Goal: Information Seeking & Learning: Learn about a topic

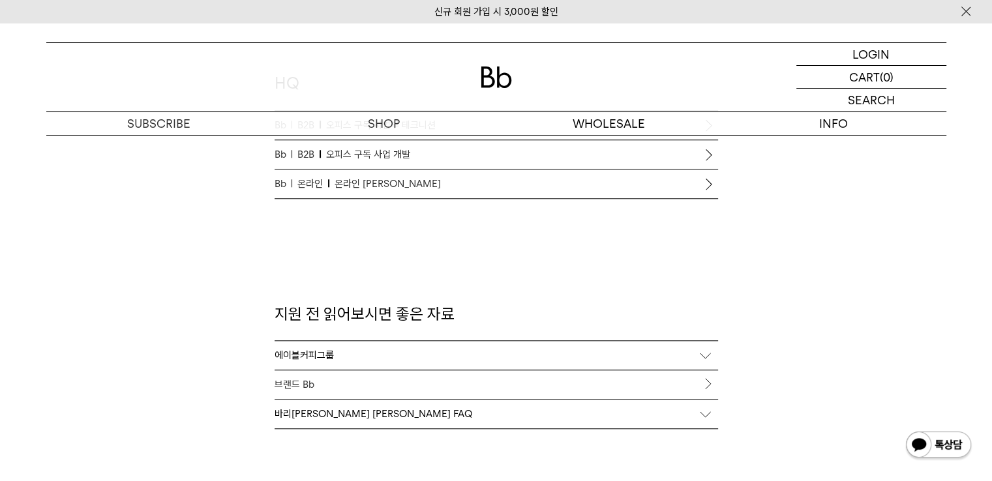
scroll to position [1174, 0]
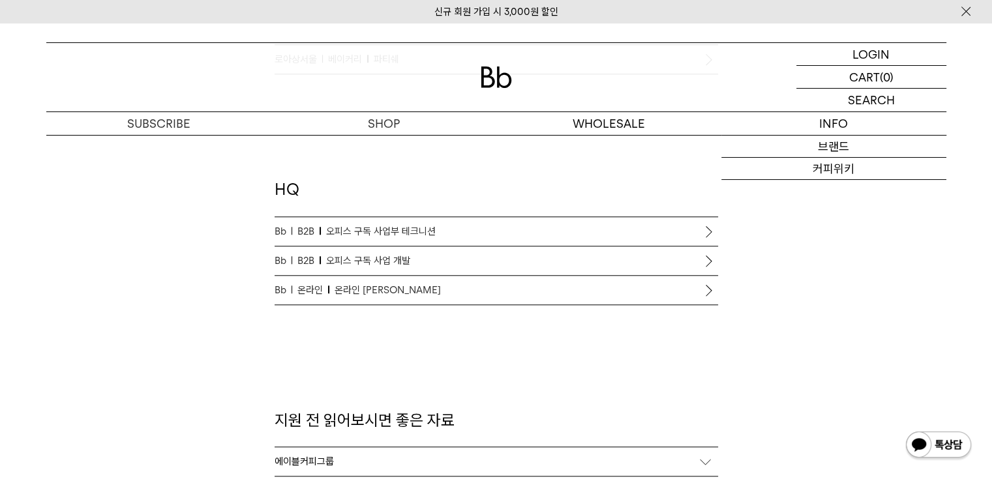
click at [977, 14] on div "신규 회원 가입 시 3,000원 할인" at bounding box center [496, 11] width 992 height 23
click at [969, 7] on img at bounding box center [965, 12] width 13 height 14
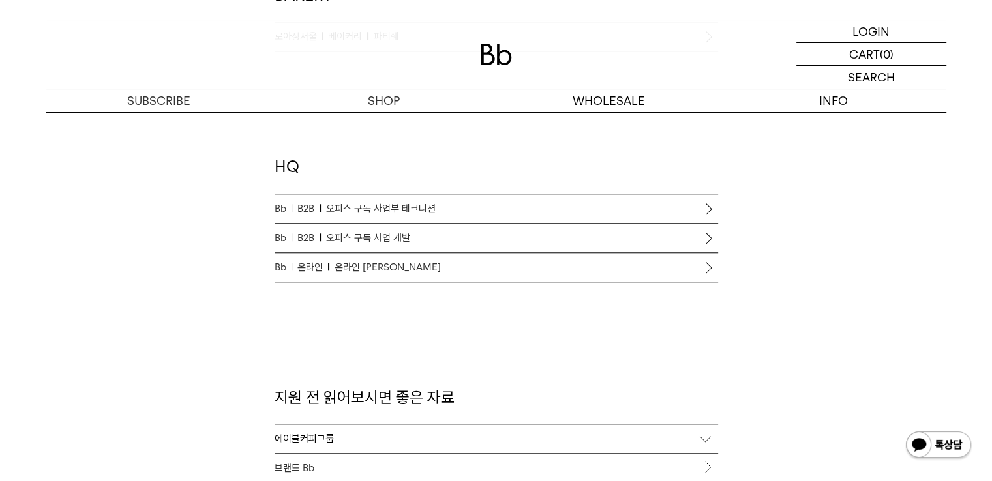
click at [537, 262] on p "Bb 온라인 온라인 커머스 리드" at bounding box center [497, 268] width 444 height 16
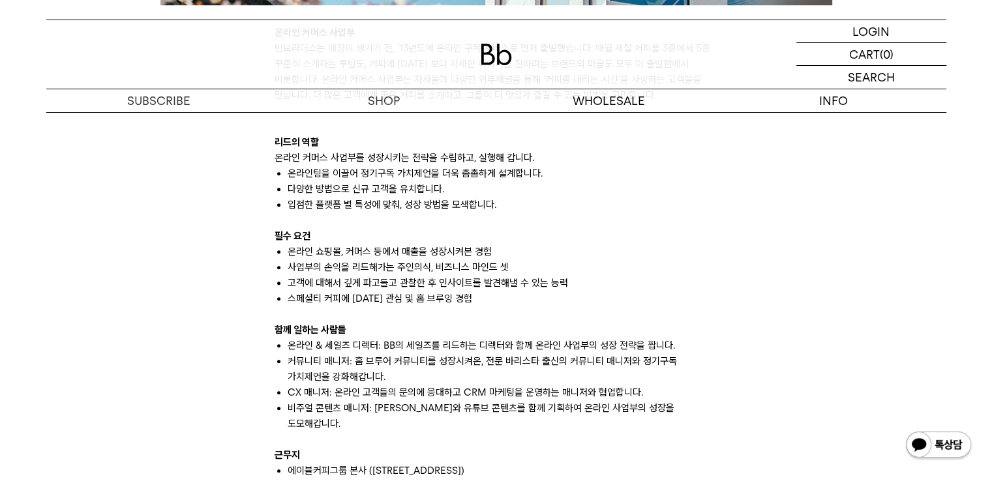
scroll to position [848, 0]
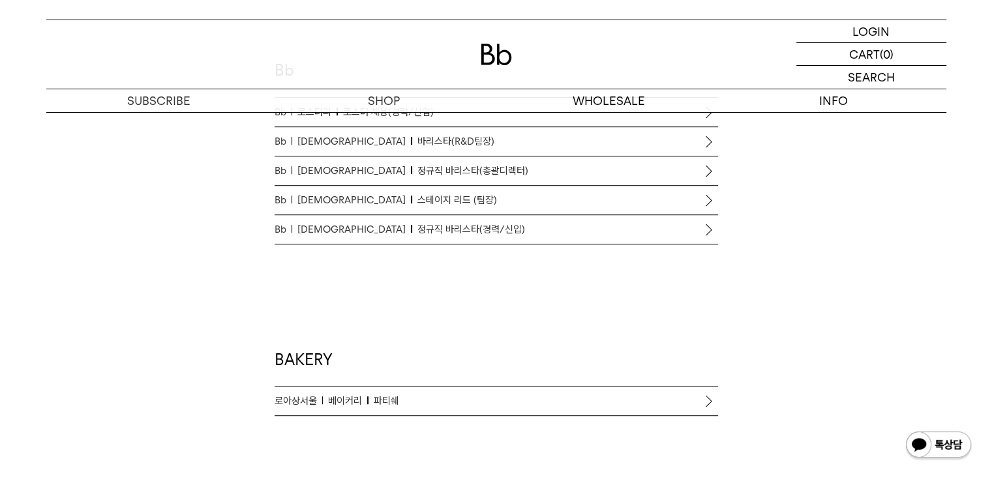
scroll to position [781, 0]
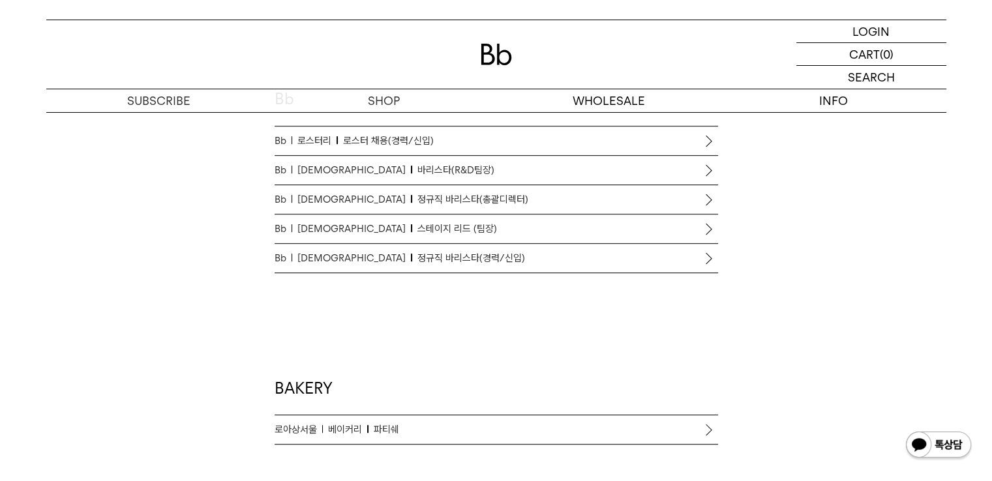
click at [462, 263] on p "Bb 바리스타 정규직 바리스타(경력/신입)" at bounding box center [497, 258] width 444 height 16
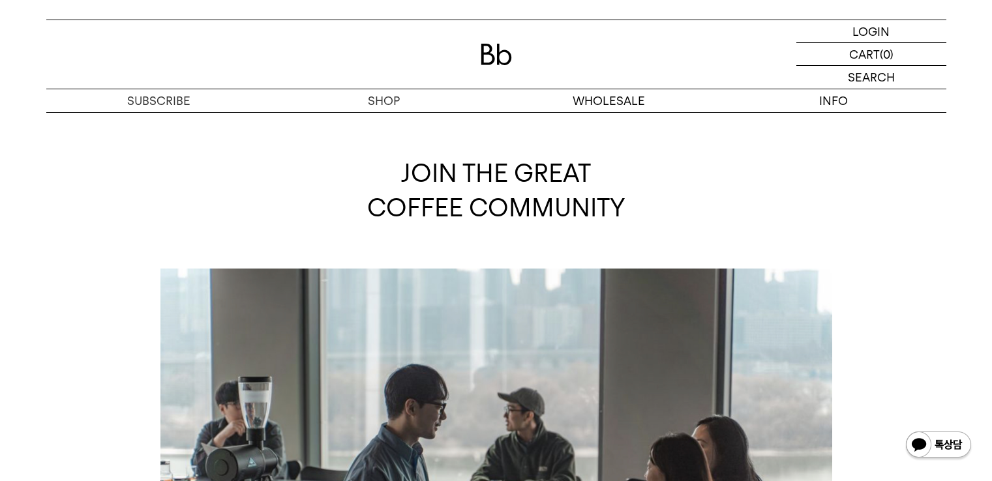
scroll to position [781, 0]
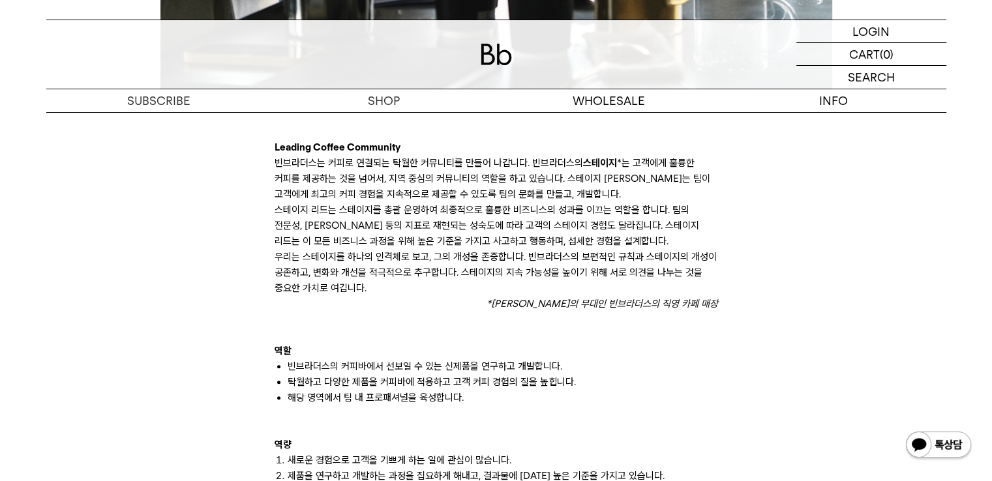
drag, startPoint x: 509, startPoint y: 213, endPoint x: 342, endPoint y: 246, distance: 170.8
click at [342, 246] on p "스테이지 리드는 스테이지를 총괄 운영하여 최종적으로 훌륭한 비즈니스의 성과를 이끄는 역할을 합니다. 팀의 전문성, 안정성 등의 지표로 재현되는…" at bounding box center [497, 225] width 444 height 47
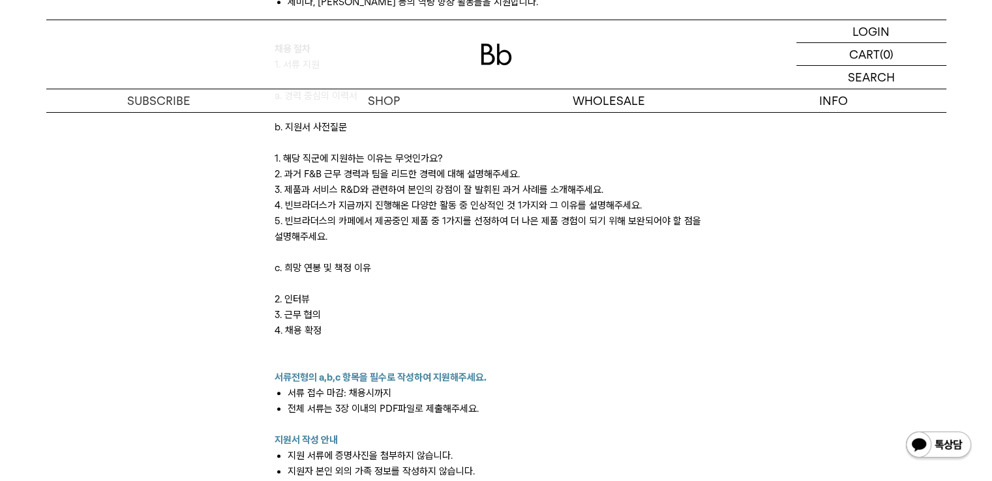
scroll to position [1435, 0]
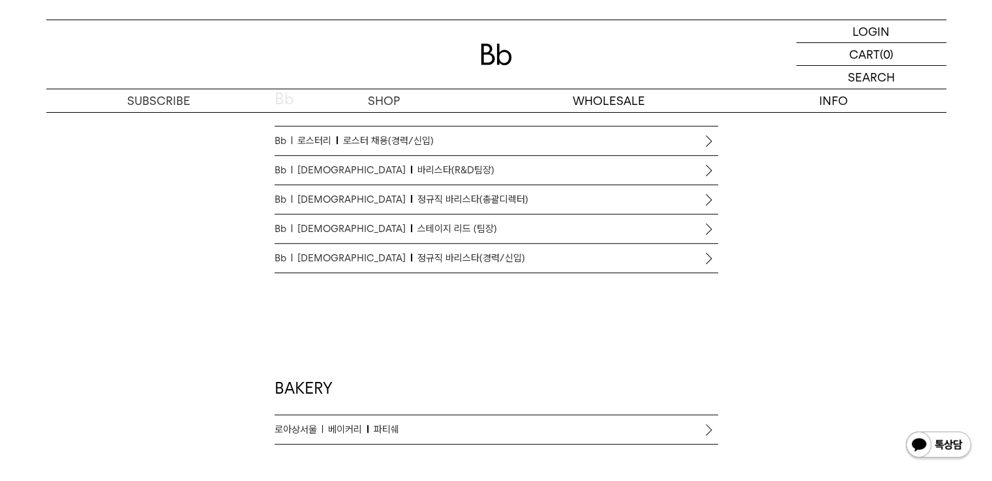
click at [420, 251] on span "정규직 바리스타(경력/신입)" at bounding box center [471, 258] width 108 height 16
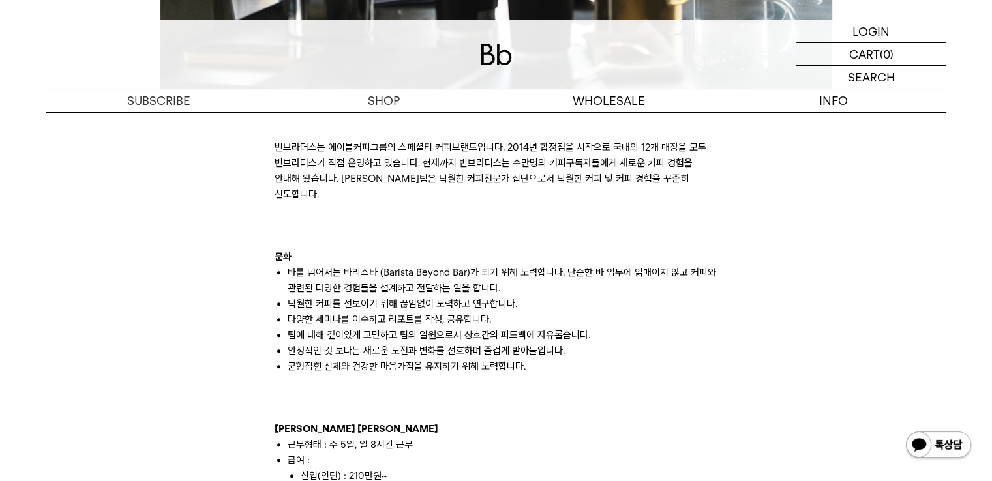
scroll to position [978, 0]
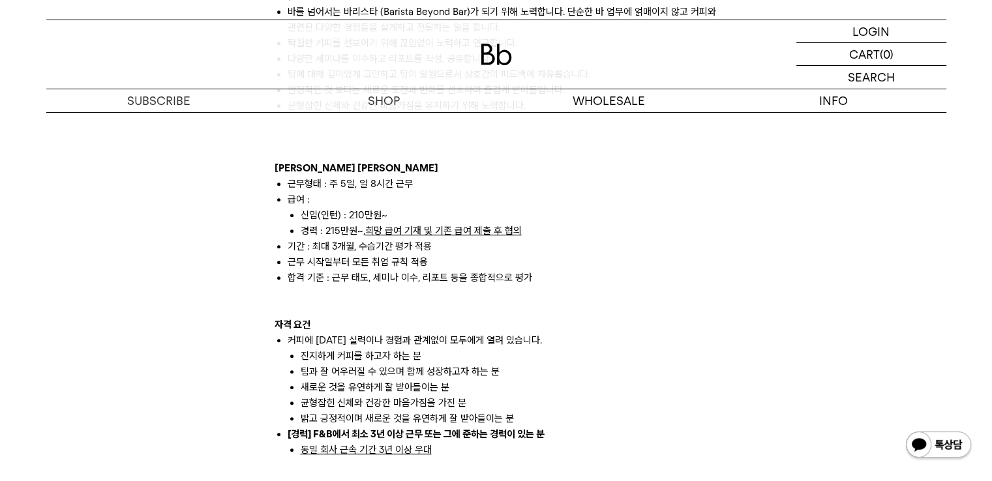
drag, startPoint x: 592, startPoint y: 278, endPoint x: 511, endPoint y: 280, distance: 81.6
click at [511, 286] on p at bounding box center [497, 294] width 444 height 16
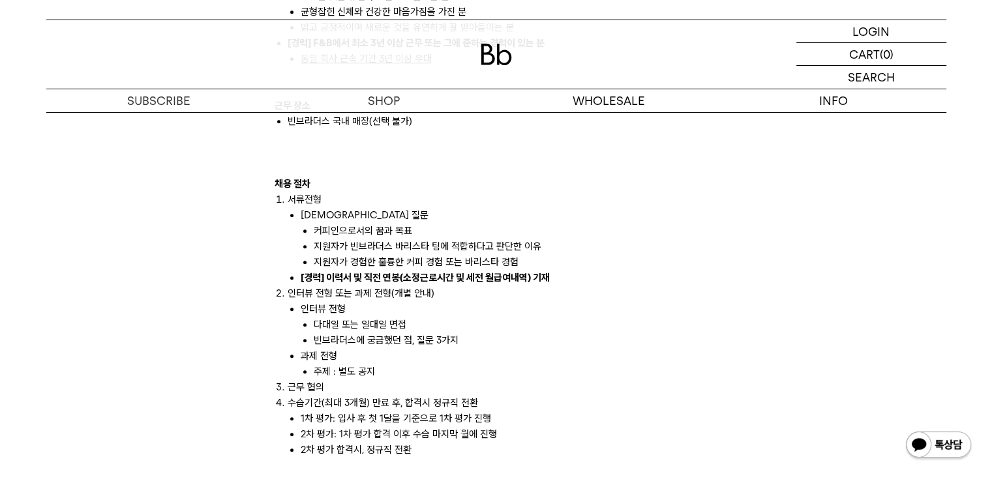
scroll to position [1304, 0]
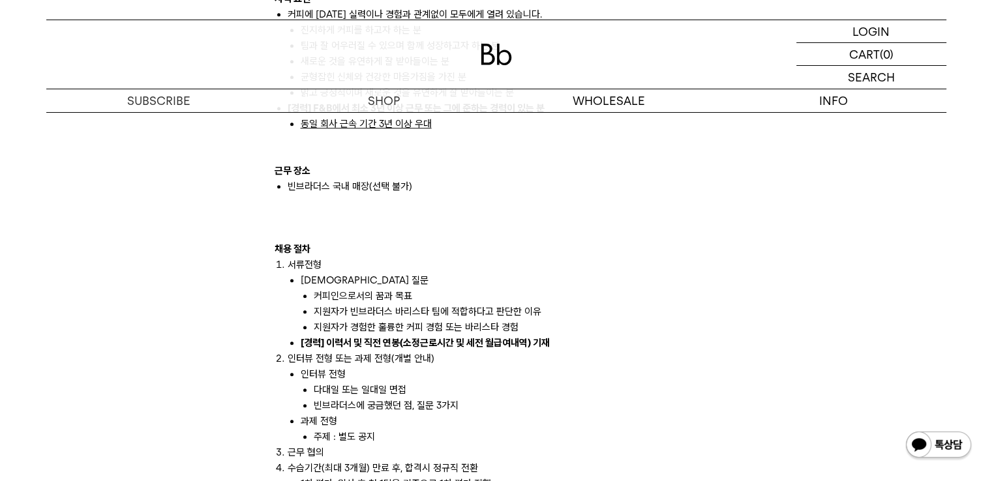
drag, startPoint x: 287, startPoint y: 144, endPoint x: 340, endPoint y: 136, distance: 54.1
click at [334, 147] on div "빈브라더스는 에이블커피그룹의 스페셜티 커피브랜드입니다. 2014년 합정점을 시작으로 국내외 12개 매장을 모두 빈브라더스가 직접 운영하고 있습…" at bounding box center [497, 155] width 444 height 1268
click at [342, 147] on p at bounding box center [497, 155] width 444 height 16
drag, startPoint x: 276, startPoint y: 170, endPoint x: 422, endPoint y: 165, distance: 146.2
click at [414, 179] on ul "빈브라더스 국내 매장(선택 불가)" at bounding box center [497, 194] width 444 height 31
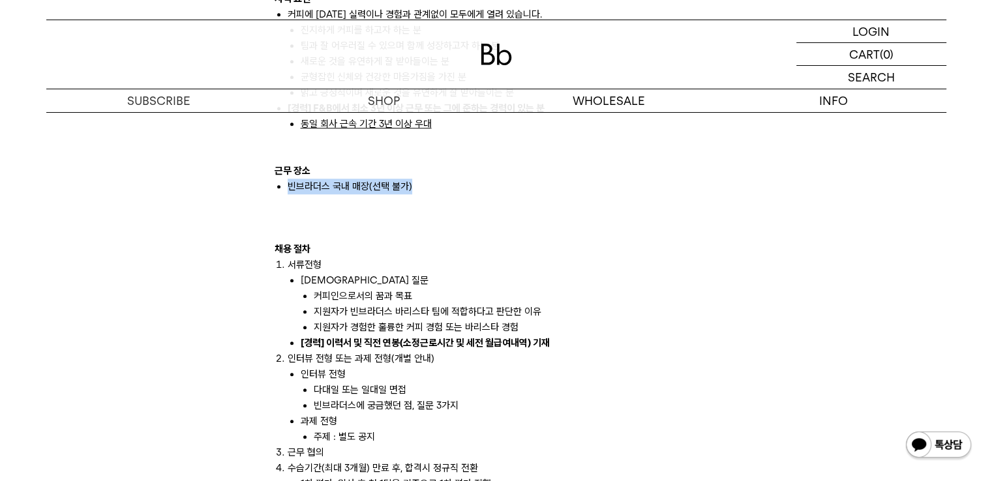
click at [423, 179] on li "빈브라더스 국내 매장(선택 불가)" at bounding box center [503, 194] width 430 height 31
drag, startPoint x: 264, startPoint y: 152, endPoint x: 449, endPoint y: 170, distance: 186.1
click at [449, 179] on li "빈브라더스 국내 매장(선택 불가)" at bounding box center [503, 194] width 430 height 31
drag, startPoint x: 439, startPoint y: 194, endPoint x: 230, endPoint y: 175, distance: 210.2
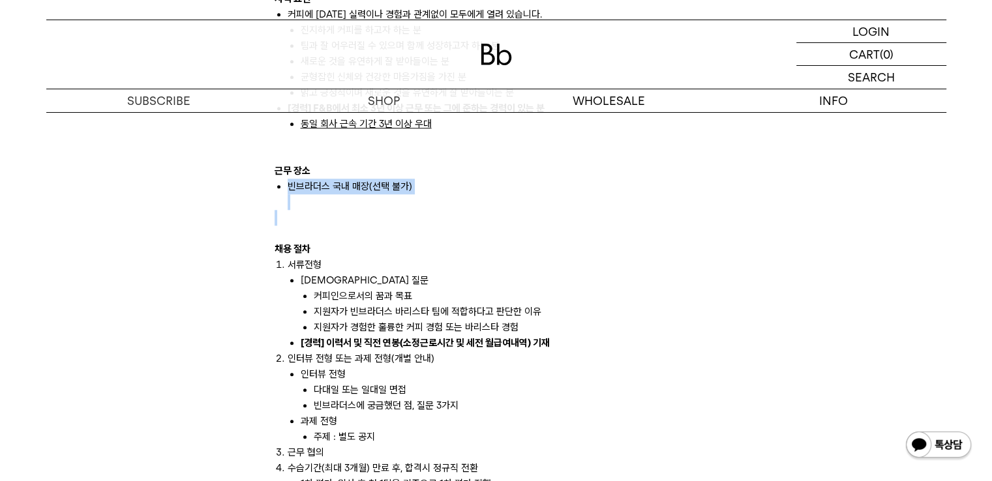
drag, startPoint x: 284, startPoint y: 174, endPoint x: 453, endPoint y: 160, distance: 169.5
drag, startPoint x: 299, startPoint y: 170, endPoint x: 430, endPoint y: 165, distance: 130.5
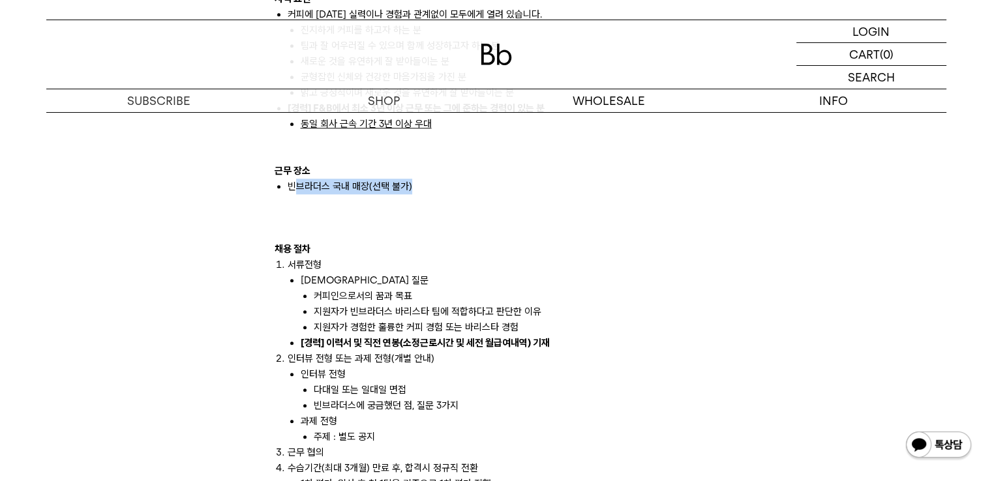
click at [430, 179] on li "빈브라더스 국내 매장(선택 불가)" at bounding box center [503, 194] width 430 height 31
drag, startPoint x: 430, startPoint y: 165, endPoint x: 292, endPoint y: 168, distance: 137.7
click at [298, 179] on li "빈브라더스 국내 매장(선택 불가)" at bounding box center [503, 194] width 430 height 31
drag, startPoint x: 292, startPoint y: 168, endPoint x: 279, endPoint y: 158, distance: 16.3
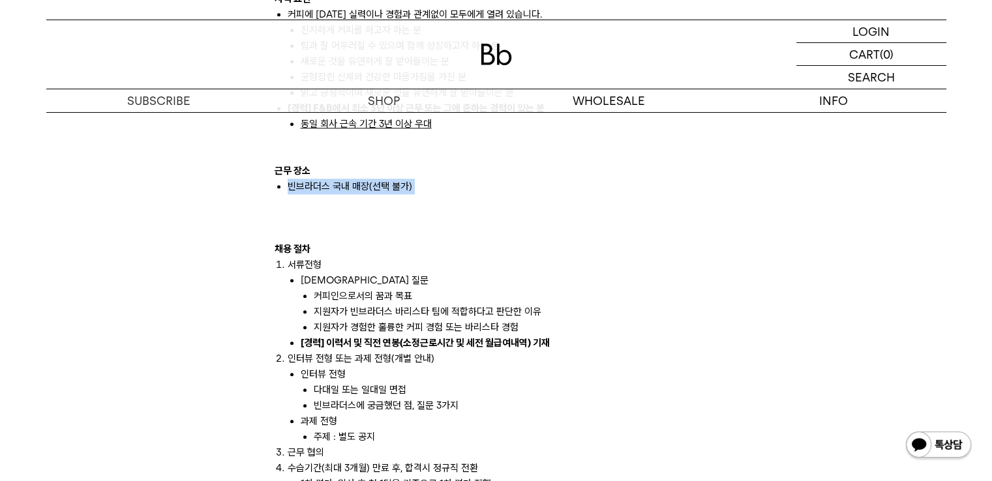
click at [292, 179] on li "빈브라더스 국내 매장(선택 불가)" at bounding box center [503, 194] width 430 height 31
drag, startPoint x: 282, startPoint y: 160, endPoint x: 408, endPoint y: 168, distance: 126.8
click at [403, 168] on div "빈브라더스는 에이블커피그룹의 스페셜티 커피브랜드입니다. 2014년 합정점을 시작으로 국내외 12개 매장을 모두 빈브라더스가 직접 운영하고 있습…" at bounding box center [497, 155] width 444 height 1268
click at [408, 179] on li "빈브라더스 국내 매장(선택 불가)" at bounding box center [503, 194] width 430 height 31
drag, startPoint x: 436, startPoint y: 166, endPoint x: 256, endPoint y: 162, distance: 179.4
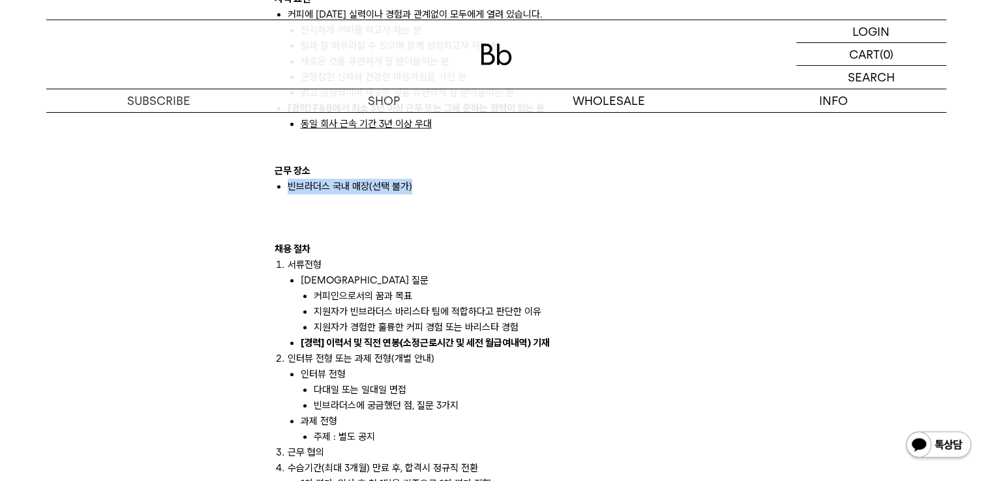
drag, startPoint x: 289, startPoint y: 166, endPoint x: 441, endPoint y: 173, distance: 152.1
click at [441, 179] on ul "빈브라더스 국내 매장(선택 불가)" at bounding box center [497, 194] width 444 height 31
click at [407, 179] on li "빈브라더스 국내 매장(선택 불가)" at bounding box center [503, 194] width 430 height 31
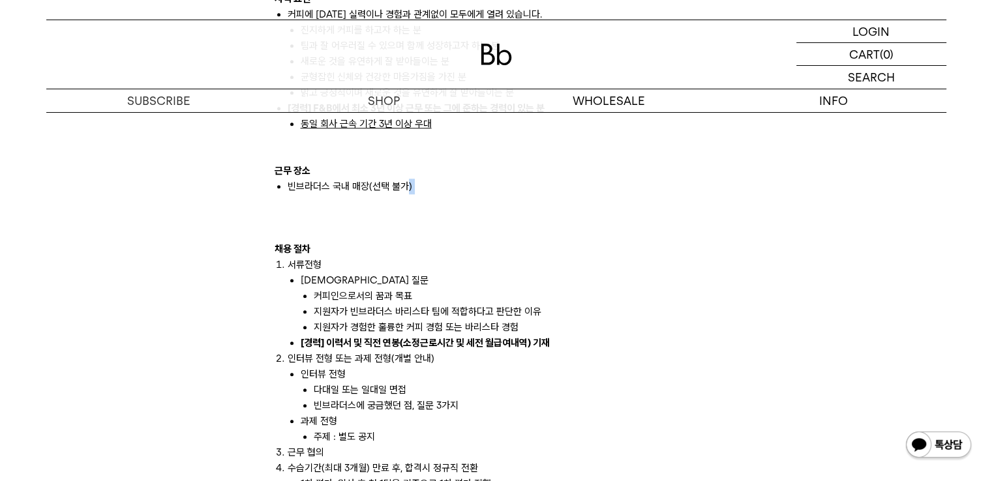
click at [410, 179] on li "빈브라더스 국내 매장(선택 불가)" at bounding box center [503, 194] width 430 height 31
drag, startPoint x: 267, startPoint y: 183, endPoint x: 259, endPoint y: 185, distance: 8.6
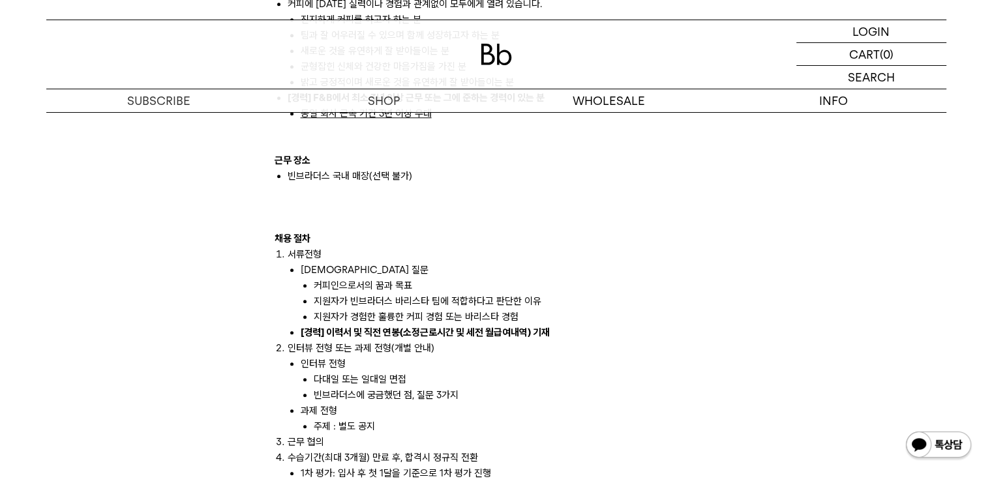
scroll to position [1239, 0]
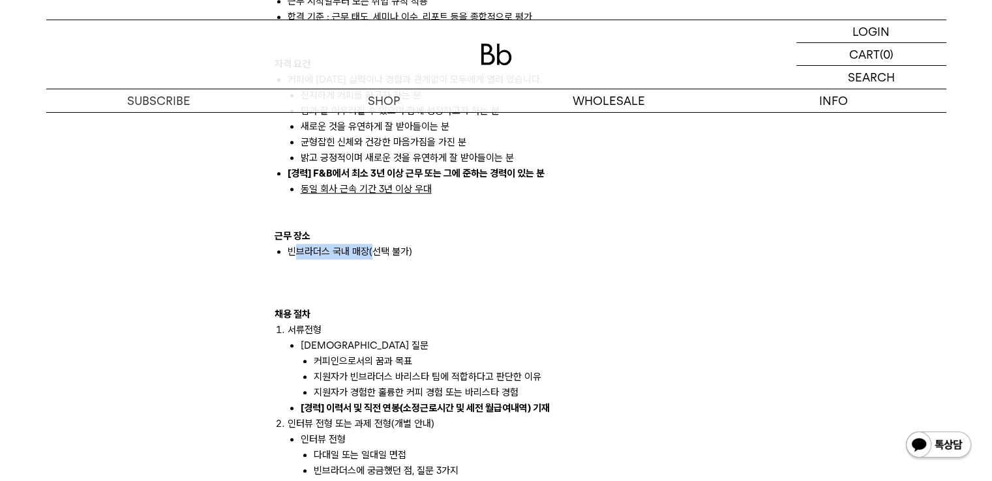
drag, startPoint x: 297, startPoint y: 237, endPoint x: 387, endPoint y: 238, distance: 90.0
click at [384, 244] on li "빈브라더스 국내 매장(선택 불가)" at bounding box center [503, 259] width 430 height 31
click at [393, 244] on li "빈브라더스 국내 매장(선택 불가)" at bounding box center [503, 259] width 430 height 31
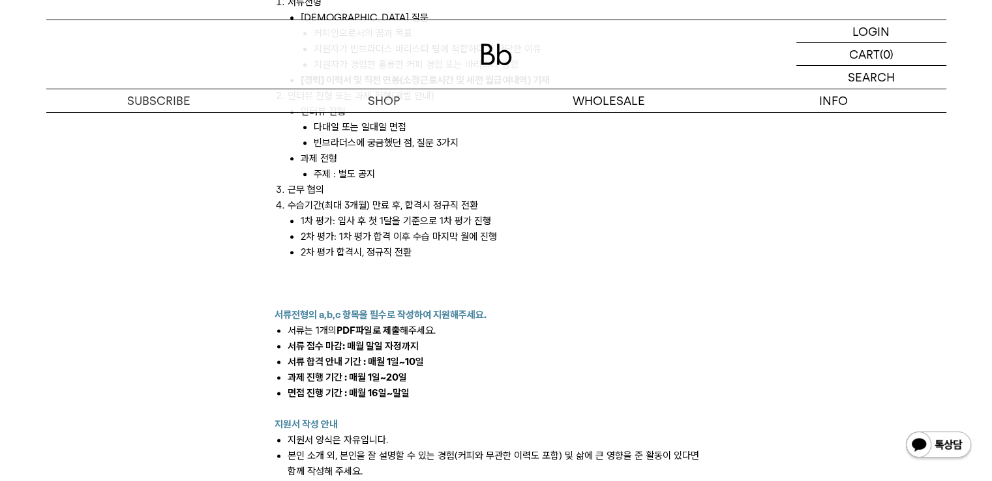
scroll to position [1565, 0]
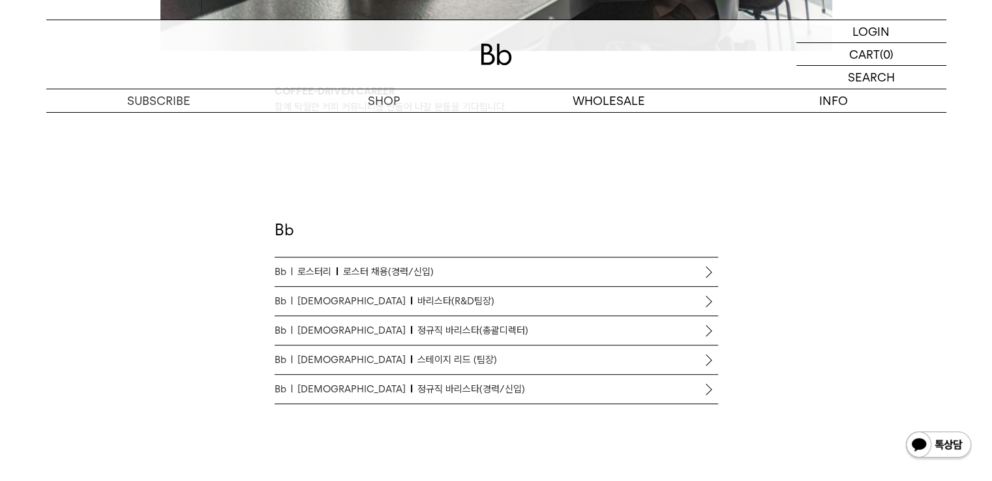
scroll to position [652, 0]
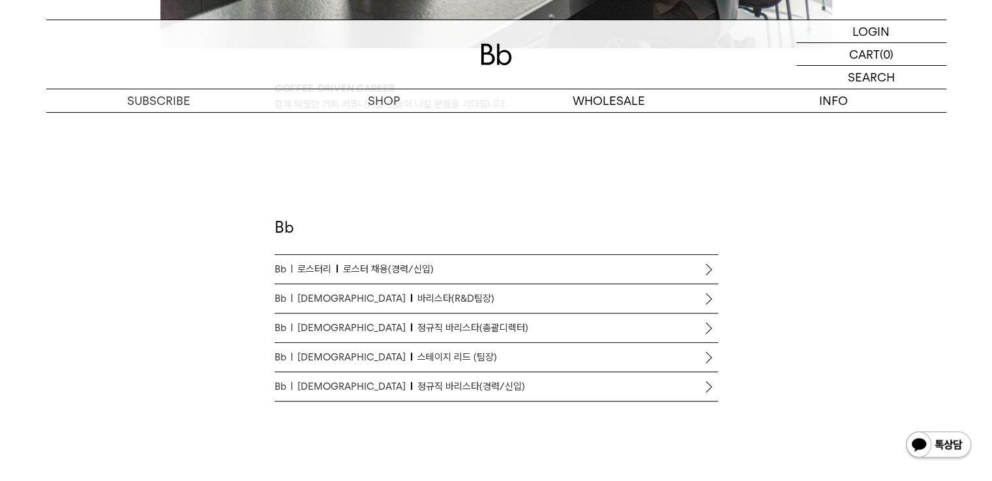
click at [404, 394] on link "Bb 바리스타 정규직 바리스타(경력/신입)" at bounding box center [497, 386] width 444 height 29
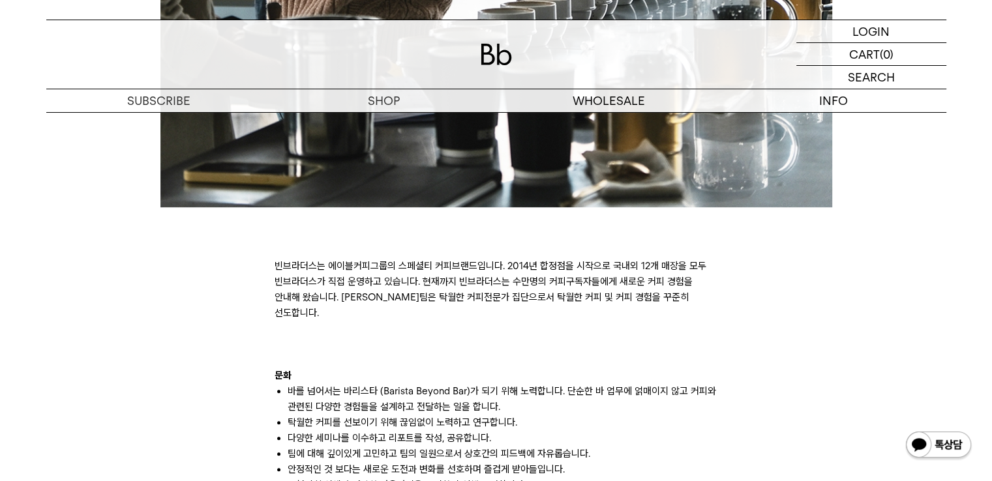
scroll to position [717, 0]
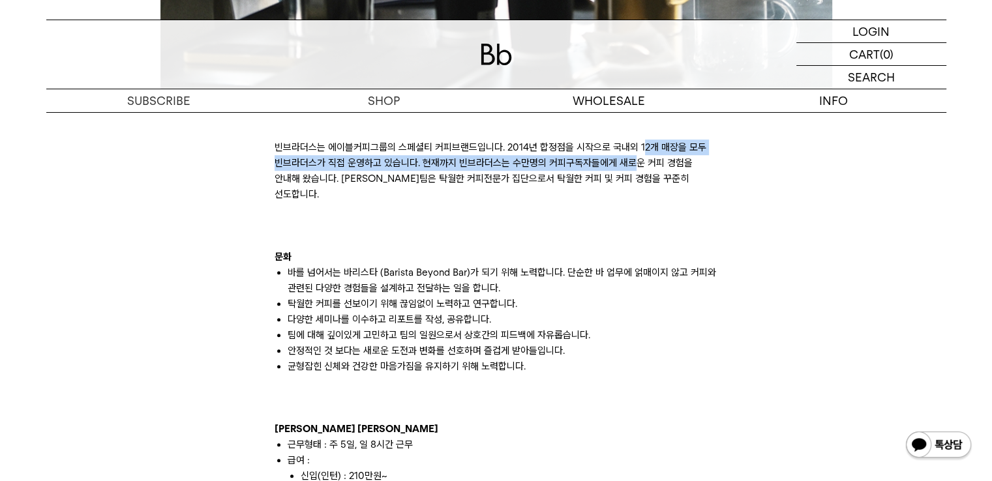
drag, startPoint x: 629, startPoint y: 157, endPoint x: 642, endPoint y: 149, distance: 14.9
click at [642, 149] on p "빈브라더스는 에이블커피그룹의 스페셜티 커피브랜드입니다. 2014년 합정점을 시작으로 국내외 12개 매장을 모두 빈브라더스가 직접 운영하고 있습…" at bounding box center [497, 171] width 444 height 63
click at [642, 148] on p "빈브라더스는 에이블커피그룹의 스페셜티 커피브랜드입니다. 2014년 합정점을 시작으로 국내외 12개 매장을 모두 빈브라더스가 직접 운영하고 있습…" at bounding box center [497, 171] width 444 height 63
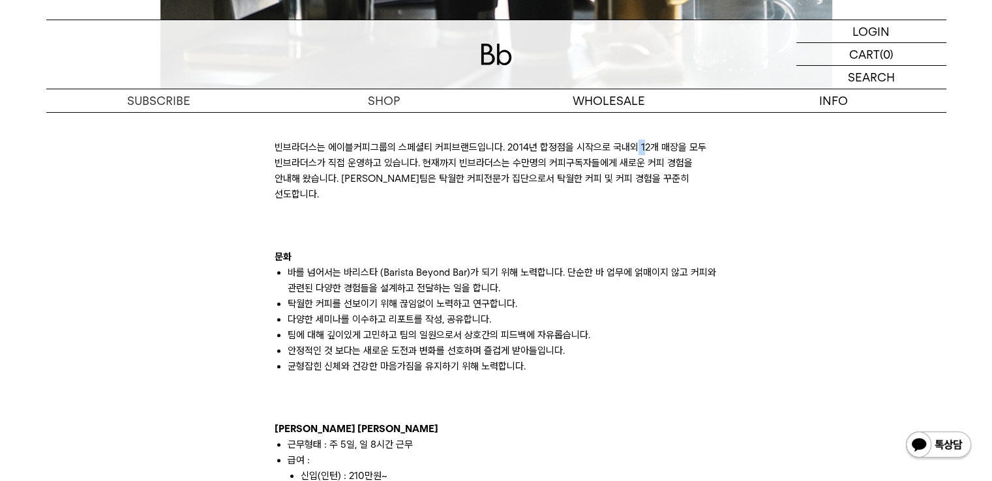
drag, startPoint x: 641, startPoint y: 148, endPoint x: 633, endPoint y: 147, distance: 7.9
click at [633, 147] on p "빈브라더스는 에이블커피그룹의 스페셜티 커피브랜드입니다. 2014년 합정점을 시작으로 국내외 12개 매장을 모두 빈브라더스가 직접 운영하고 있습…" at bounding box center [497, 171] width 444 height 63
click at [647, 147] on p "빈브라더스는 에이블커피그룹의 스페셜티 커피브랜드입니다. 2014년 합정점을 시작으로 국내외 12개 매장을 모두 빈브라더스가 직접 운영하고 있습…" at bounding box center [497, 171] width 444 height 63
click at [642, 147] on p "빈브라더스는 에이블커피그룹의 스페셜티 커피브랜드입니다. 2014년 합정점을 시작으로 국내외 12개 매장을 모두 빈브라더스가 직접 운영하고 있습…" at bounding box center [497, 171] width 444 height 63
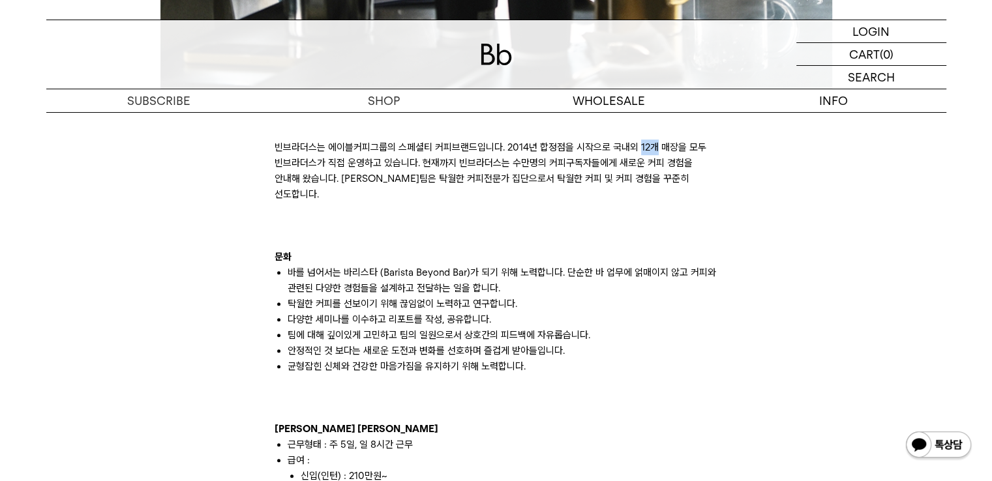
click at [645, 147] on p "빈브라더스는 에이블커피그룹의 스페셜티 커피브랜드입니다. 2014년 합정점을 시작으로 국내외 12개 매장을 모두 빈브라더스가 직접 운영하고 있습…" at bounding box center [497, 171] width 444 height 63
click at [647, 147] on p "빈브라더스는 에이블커피그룹의 스페셜티 커피브랜드입니다. 2014년 합정점을 시작으로 국내외 12개 매장을 모두 빈브라더스가 직접 운영하고 있습…" at bounding box center [497, 171] width 444 height 63
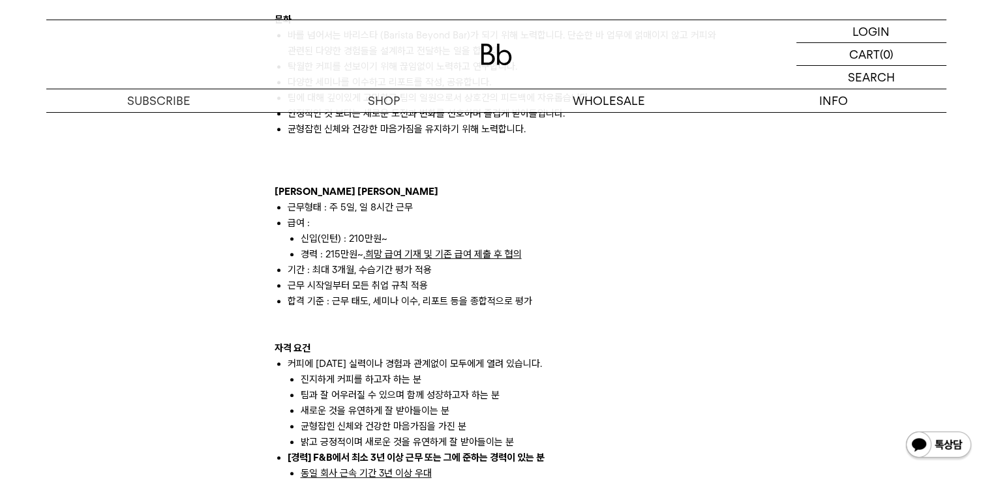
scroll to position [978, 0]
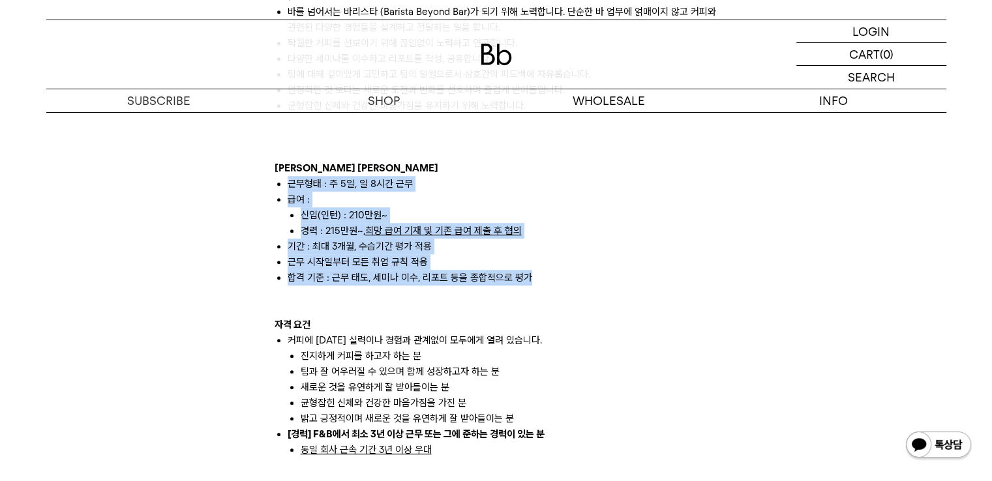
drag, startPoint x: 290, startPoint y: 168, endPoint x: 540, endPoint y: 265, distance: 268.6
click at [540, 265] on ul "근무형태 : 주 5일, 일 8시간 근무 급여 : 신입(인턴) : 210만원~ 경력 : 215만원~, 희망 급여 기재 및 기존 급여 제출 후 협…" at bounding box center [497, 231] width 444 height 110
click at [540, 270] on li "합격 기준 : 근무 태도, 세미나 이수, 리포트 등을 종합적으로 평가" at bounding box center [503, 278] width 430 height 16
drag, startPoint x: 540, startPoint y: 265, endPoint x: 280, endPoint y: 176, distance: 274.9
click at [280, 176] on ul "근무형태 : 주 5일, 일 8시간 근무 급여 : 신입(인턴) : 210만원~ 경력 : 215만원~, 희망 급여 기재 및 기존 급여 제출 후 협…" at bounding box center [497, 231] width 444 height 110
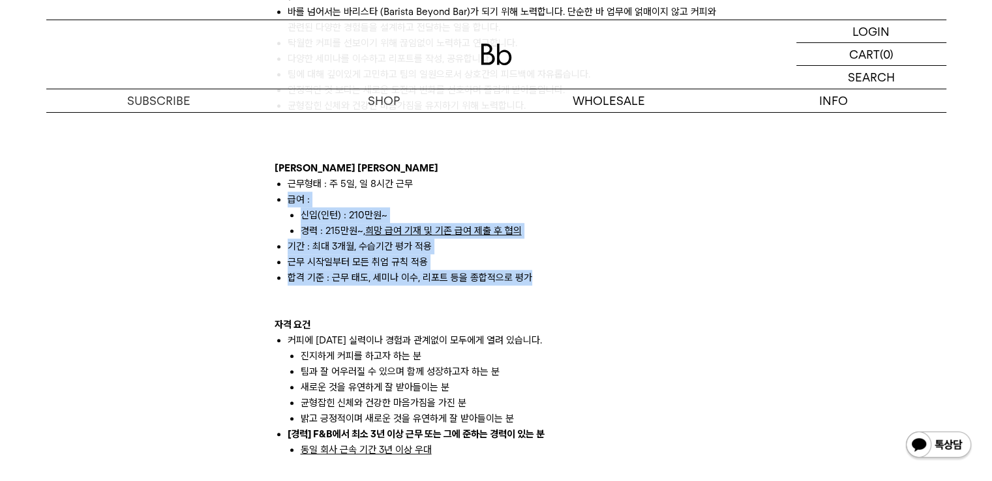
click at [386, 239] on li "기간 : 최대 3개월, 수습기간 평가 적용" at bounding box center [503, 247] width 430 height 16
drag, startPoint x: 292, startPoint y: 173, endPoint x: 476, endPoint y: 303, distance: 226.0
click at [476, 303] on div "빈브라더스는 에이블커피그룹의 스페셜티 커피브랜드입니다. 2014년 합정점을 시작으로 국내외 12개 매장을 모두 빈브라더스가 직접 운영하고 있습…" at bounding box center [497, 481] width 444 height 1268
click at [476, 317] on p "자격 요건" at bounding box center [497, 325] width 444 height 16
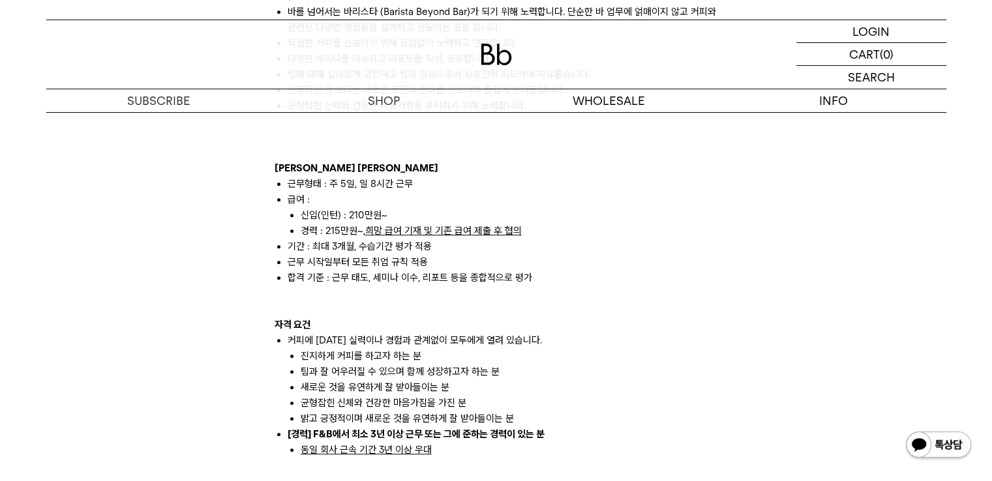
scroll to position [1109, 0]
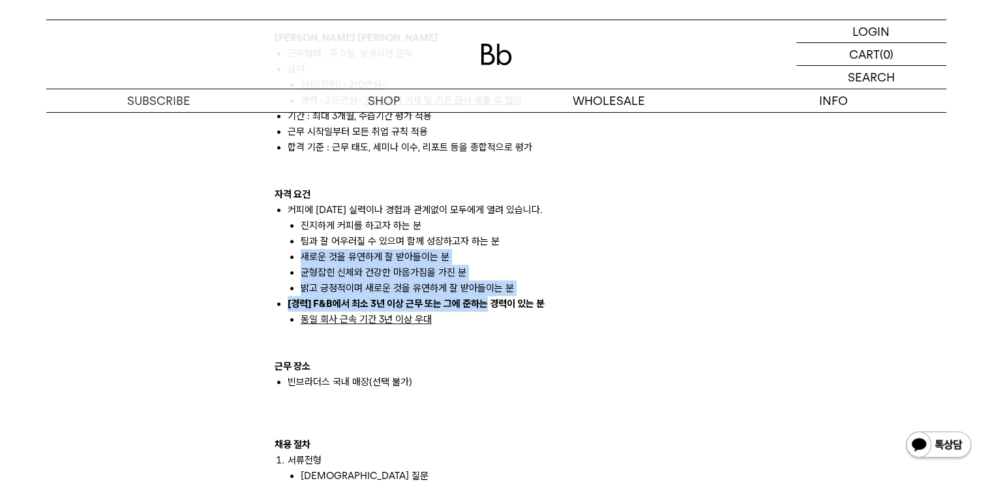
drag, startPoint x: 281, startPoint y: 233, endPoint x: 505, endPoint y: 291, distance: 231.6
click at [505, 291] on ul "커피에 대한 실력이나 경험과 관계없이 모두에게 열려 있습니다. 진지하게 커피를 하고자 하는 분 팀과 잘 어우러질 수 있으며 함께 성장하고자 하…" at bounding box center [497, 264] width 444 height 125
click at [505, 298] on strong "[경력] F&B에서 최소 3년 이상 근무 또는 그에 준하는 경력이 있는 분" at bounding box center [416, 304] width 257 height 12
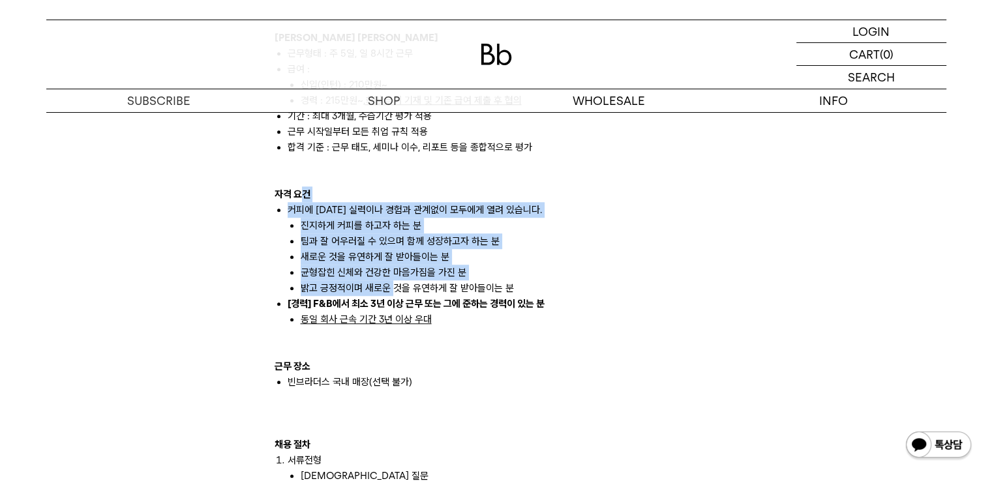
drag, startPoint x: 298, startPoint y: 185, endPoint x: 401, endPoint y: 274, distance: 136.0
click at [401, 274] on div "빈브라더스는 에이블커피그룹의 스페셜티 커피브랜드입니다. 2014년 합정점을 시작으로 국내외 12개 매장을 모두 빈브라더스가 직접 운영하고 있습…" at bounding box center [497, 351] width 444 height 1268
click at [402, 280] on li "밝고 긍정적이며 새로운 것을 유연하게 잘 받아들이는 분" at bounding box center [509, 288] width 417 height 16
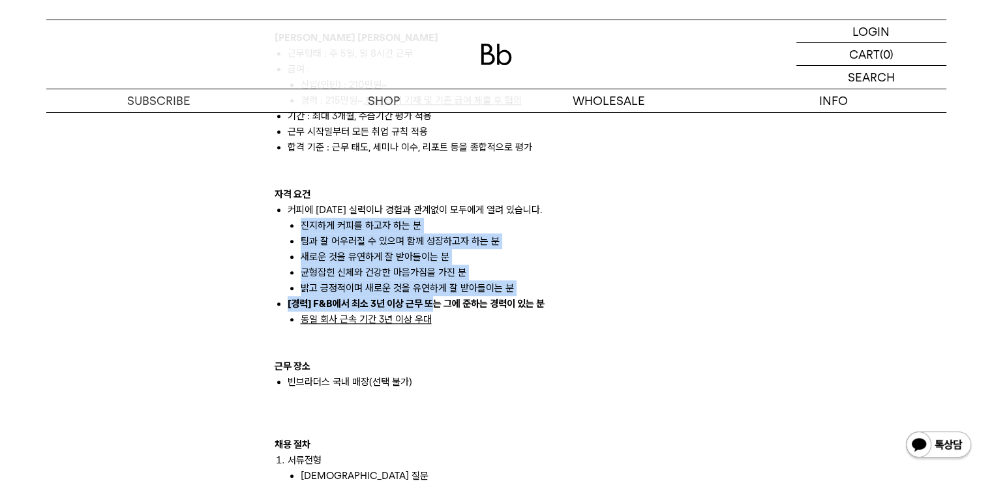
drag, startPoint x: 432, startPoint y: 282, endPoint x: 279, endPoint y: 209, distance: 168.9
click at [279, 209] on ul "커피에 대한 실력이나 경험과 관계없이 모두에게 열려 있습니다. 진지하게 커피를 하고자 하는 분 팀과 잘 어우러질 수 있으며 함께 성장하고자 하…" at bounding box center [497, 264] width 444 height 125
drag, startPoint x: 282, startPoint y: 209, endPoint x: 288, endPoint y: 218, distance: 10.9
click at [282, 211] on ul "커피에 대한 실력이나 경험과 관계없이 모두에게 열려 있습니다. 진지하게 커피를 하고자 하는 분 팀과 잘 어우러질 수 있으며 함께 성장하고자 하…" at bounding box center [497, 264] width 444 height 125
click at [436, 298] on strong "[경력] F&B에서 최소 3년 이상 근무 또는 그에 준하는 경력이 있는 분" at bounding box center [416, 304] width 257 height 12
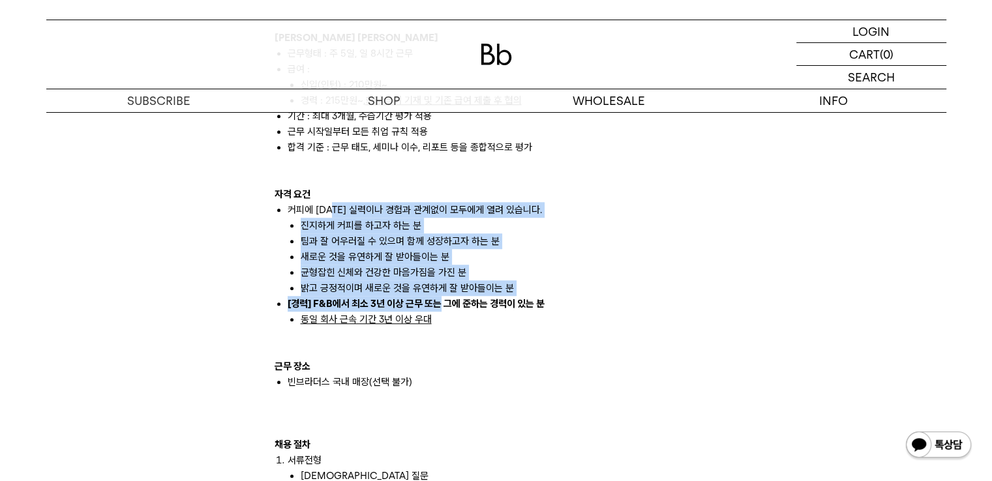
drag, startPoint x: 436, startPoint y: 286, endPoint x: 341, endPoint y: 189, distance: 135.1
click at [341, 202] on ul "커피에 대한 실력이나 경험과 관계없이 모두에게 열려 있습니다. 진지하게 커피를 하고자 하는 분 팀과 잘 어우러질 수 있으며 함께 성장하고자 하…" at bounding box center [497, 264] width 444 height 125
click at [341, 202] on li "커피에 대한 실력이나 경험과 관계없이 모두에게 열려 있습니다. 진지하게 커피를 하고자 하는 분 팀과 잘 어우러질 수 있으며 함께 성장하고자 하…" at bounding box center [503, 249] width 430 height 94
drag, startPoint x: 347, startPoint y: 199, endPoint x: 407, endPoint y: 273, distance: 95.5
click at [407, 273] on li "커피에 대한 실력이나 경험과 관계없이 모두에게 열려 있습니다. 진지하게 커피를 하고자 하는 분 팀과 잘 어우러질 수 있으며 함께 성장하고자 하…" at bounding box center [503, 249] width 430 height 94
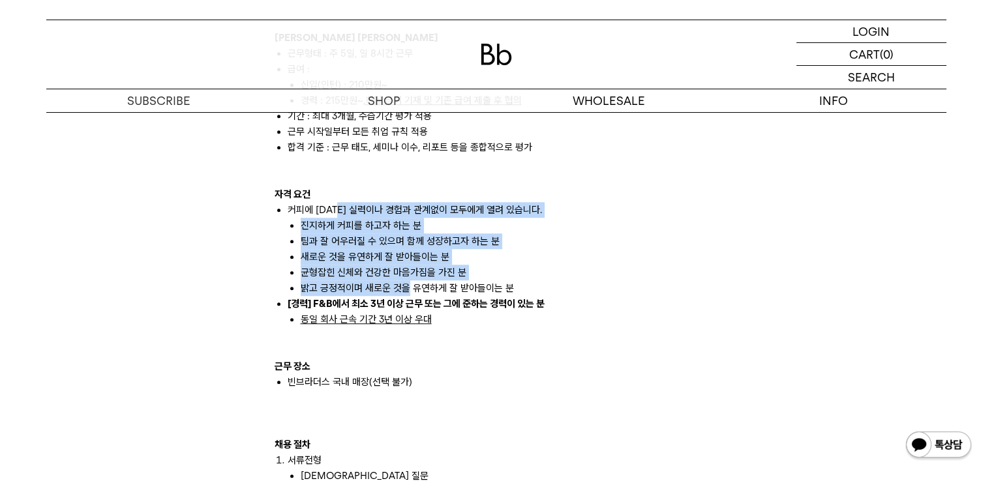
click at [407, 280] on li "밝고 긍정적이며 새로운 것을 유연하게 잘 받아들이는 분" at bounding box center [509, 288] width 417 height 16
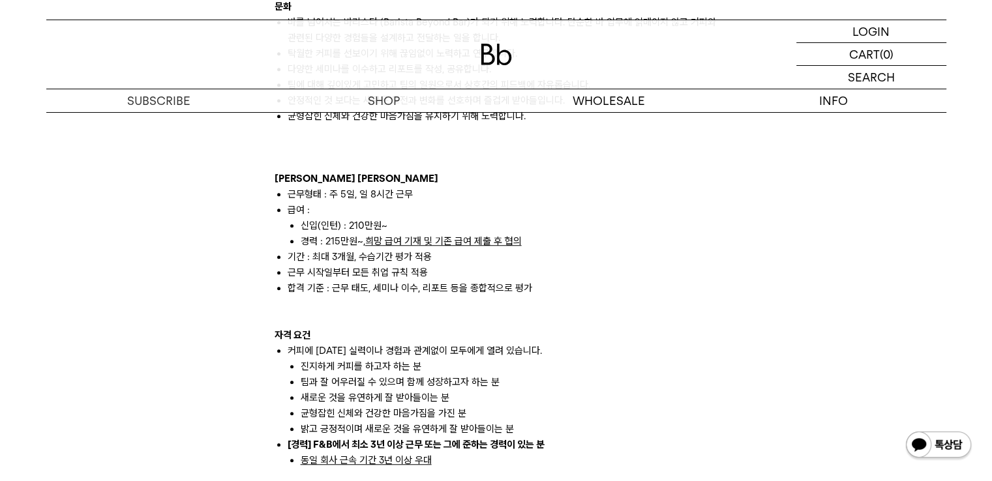
scroll to position [913, 0]
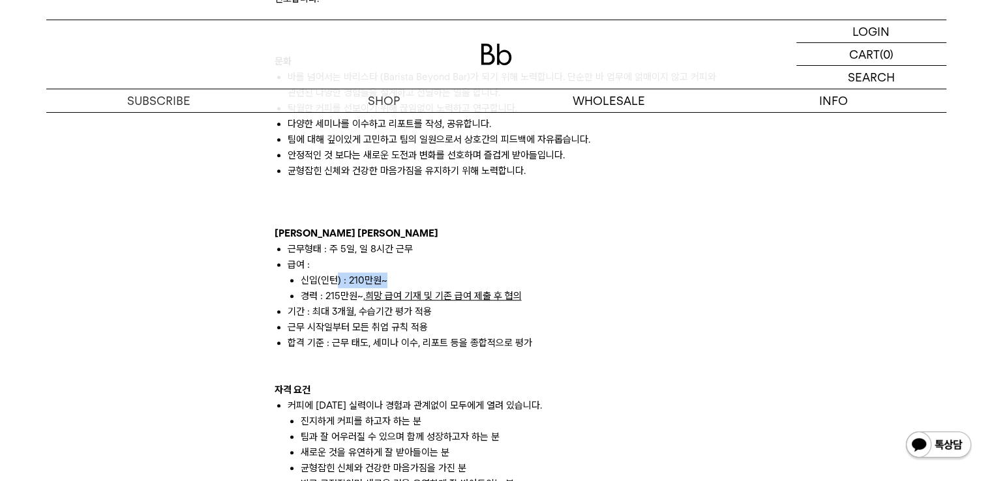
drag, startPoint x: 365, startPoint y: 270, endPoint x: 391, endPoint y: 270, distance: 25.4
click at [391, 273] on li "신입(인턴) : 210만원~" at bounding box center [509, 281] width 417 height 16
click at [380, 290] on u "희망 급여 기재 및 기존 급여 제출 후 협의" at bounding box center [443, 296] width 157 height 12
drag, startPoint x: 327, startPoint y: 281, endPoint x: 355, endPoint y: 279, distance: 28.1
click at [355, 288] on li "경력 : 215만원~, 희망 급여 기재 및 기존 급여 제출 후 협의" at bounding box center [509, 296] width 417 height 16
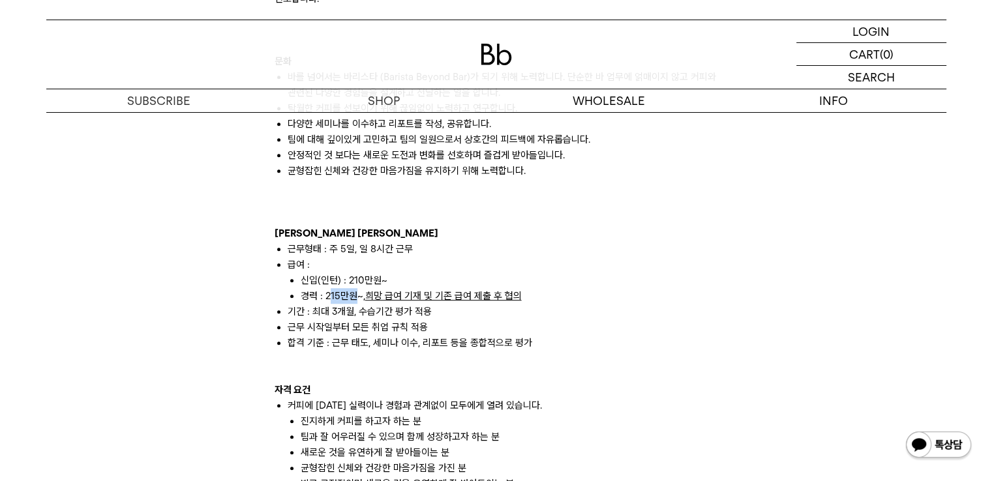
click at [355, 288] on li "경력 : 215만원~, 희망 급여 기재 및 기존 급여 제출 후 협의" at bounding box center [509, 296] width 417 height 16
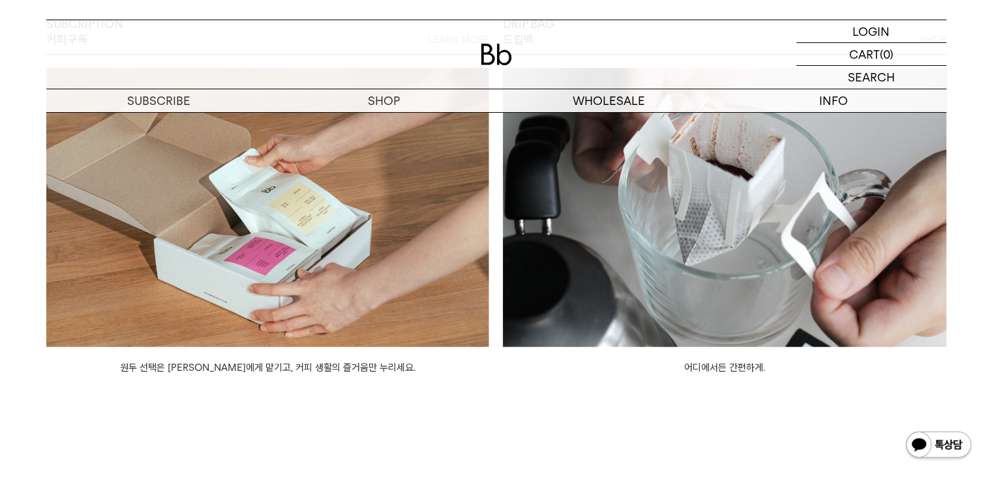
scroll to position [1109, 0]
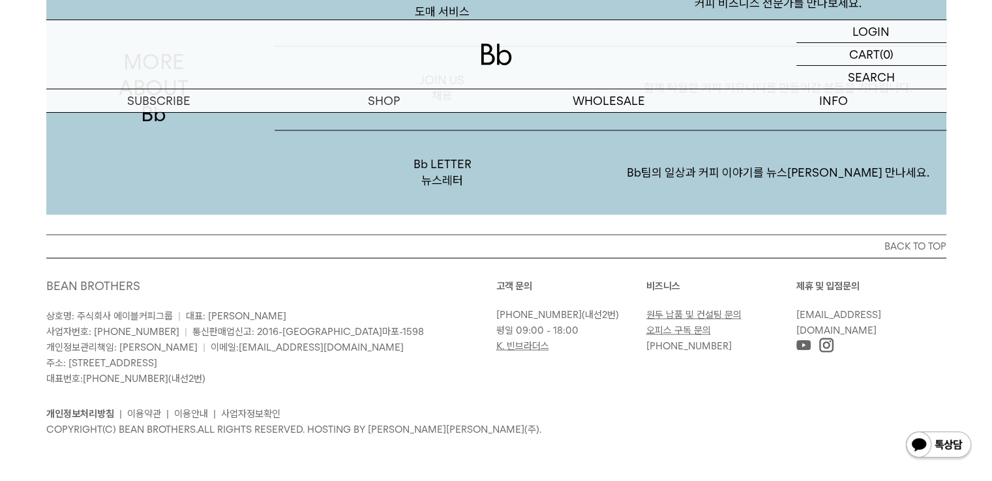
scroll to position [2034, 0]
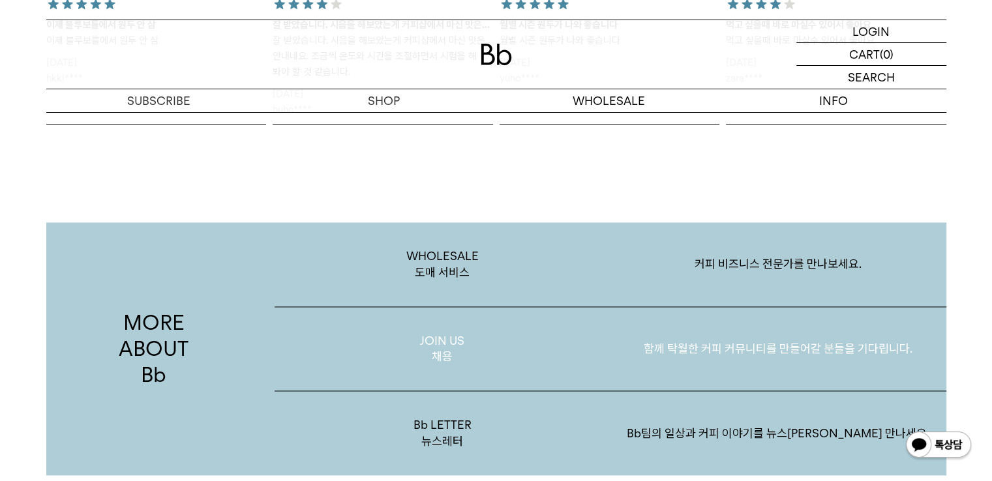
click at [407, 348] on p "JOIN US 채용" at bounding box center [443, 349] width 336 height 84
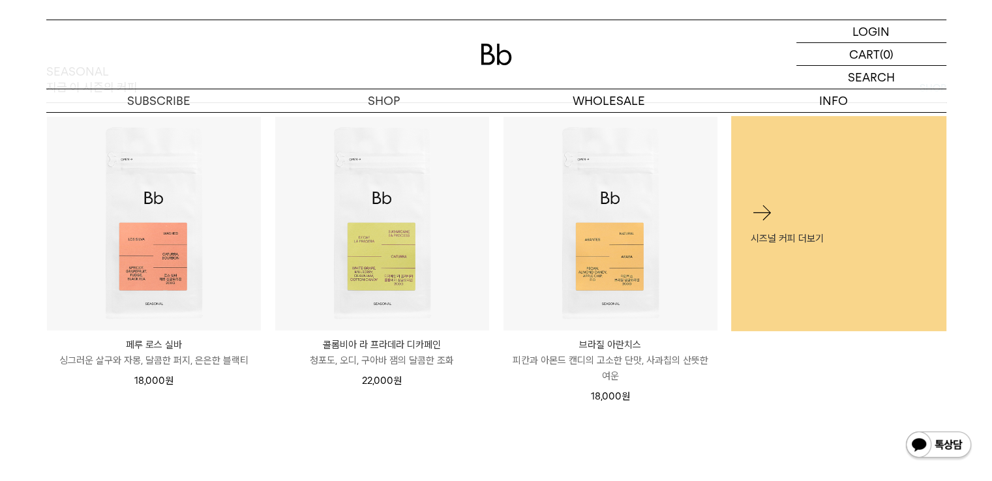
scroll to position [130, 0]
